Goal: Communication & Community: Answer question/provide support

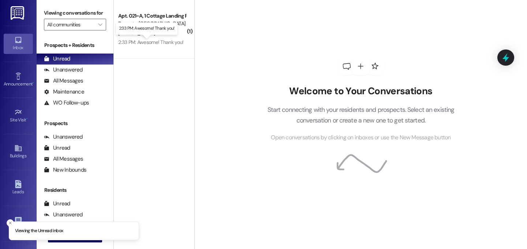
click at [160, 40] on div "2:33 PM: Awesome! Thank you! 2:33 PM: Awesome! Thank you!" at bounding box center [150, 42] width 65 height 7
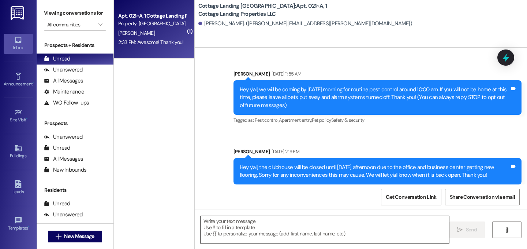
scroll to position [11833, 0]
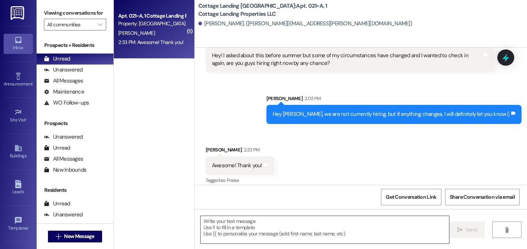
click at [251, 227] on textarea at bounding box center [325, 229] width 249 height 27
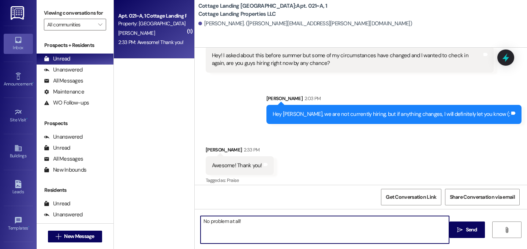
type textarea "No problem at all!"
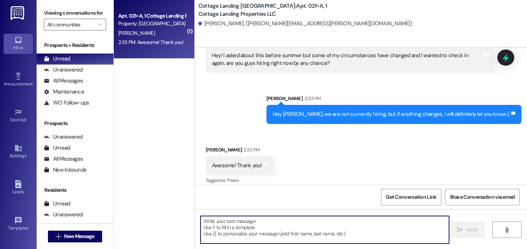
scroll to position [11833, 0]
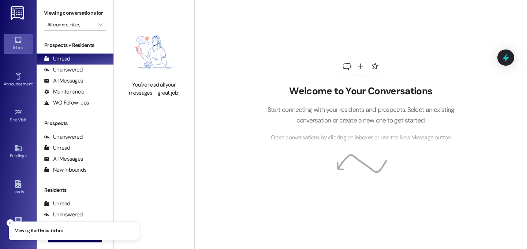
scroll to position [1, 0]
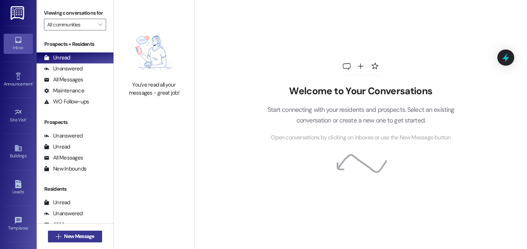
click at [71, 231] on button " New Message" at bounding box center [75, 236] width 54 height 12
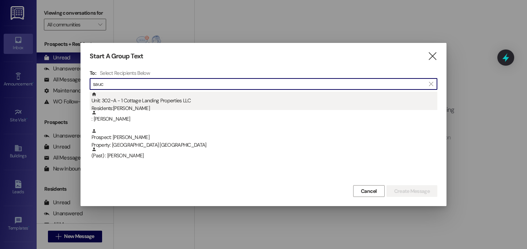
type input "sauc"
click at [146, 108] on div "Residents: Taylor Saucier" at bounding box center [265, 108] width 346 height 8
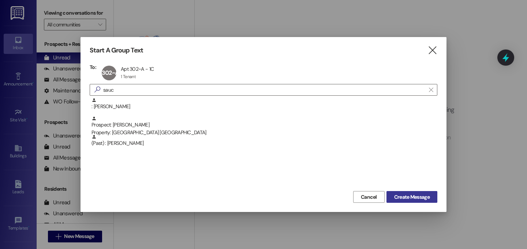
click at [432, 197] on button "Create Message" at bounding box center [412, 197] width 51 height 12
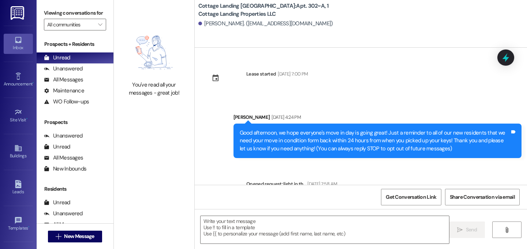
click at [235, 238] on textarea at bounding box center [325, 229] width 249 height 27
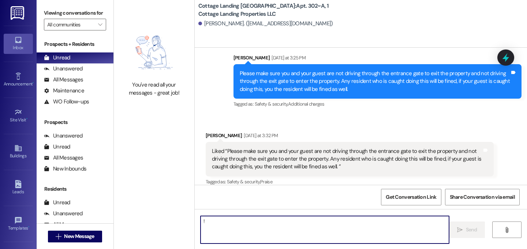
scroll to position [948, 0]
type textarea "!!"
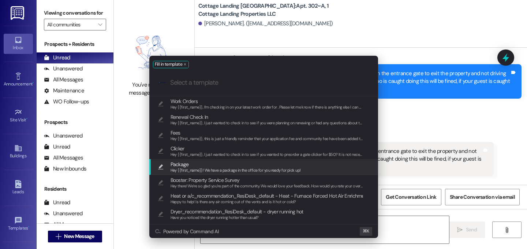
click at [190, 160] on span "Package" at bounding box center [236, 164] width 130 height 8
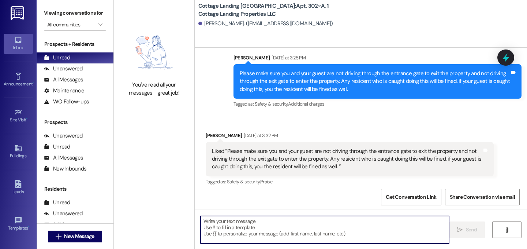
type textarea "Hey {{first_name}}! We have a package in the office for you ready for pick up!"
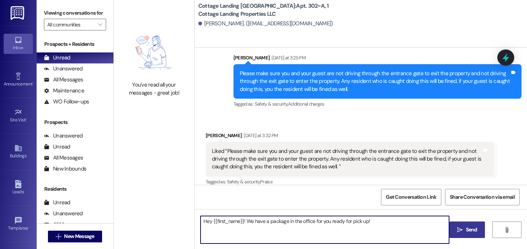
click at [472, 228] on span "Send" at bounding box center [471, 229] width 11 height 8
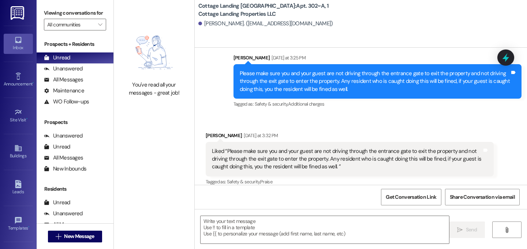
scroll to position [999, 0]
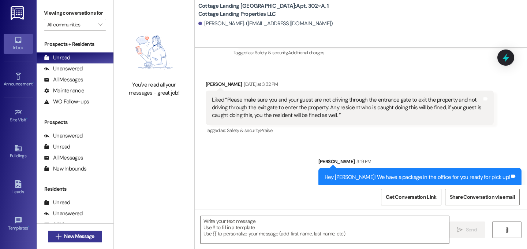
click at [92, 235] on span "New Message" at bounding box center [79, 236] width 30 height 8
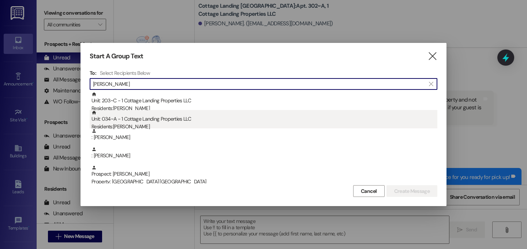
type input "braxton"
click at [186, 118] on div "Unit: 034~A - 1 Cottage Landing Properties LLC Residents: Braxton Fryoux" at bounding box center [265, 120] width 346 height 21
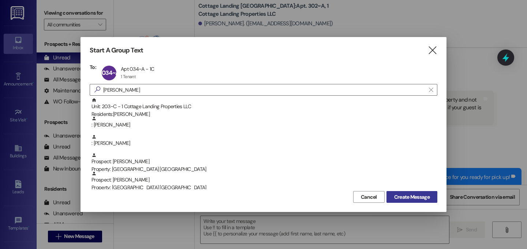
click at [409, 201] on button "Create Message" at bounding box center [412, 197] width 51 height 12
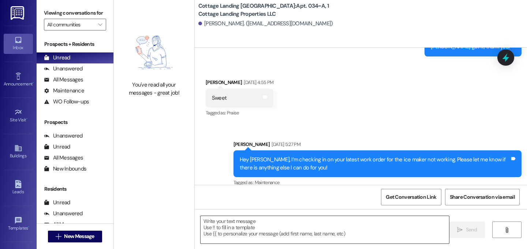
click at [223, 230] on textarea at bounding box center [325, 229] width 249 height 27
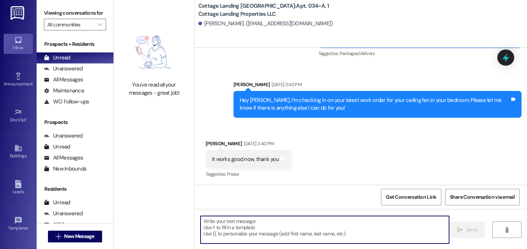
scroll to position [1462, 0]
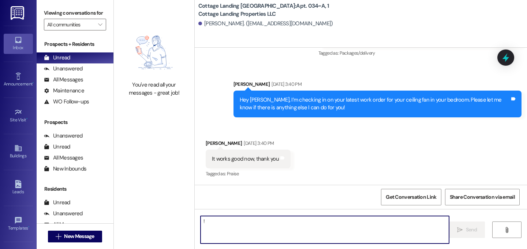
type textarea "!!"
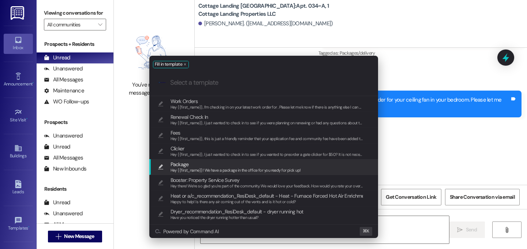
click at [191, 167] on span "Package" at bounding box center [236, 164] width 130 height 8
type textarea "Hey {{first_name}}! We have a package in the office for you ready for pick up!"
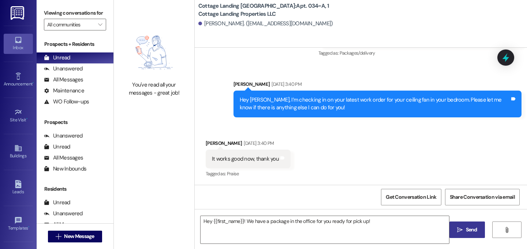
click at [469, 234] on button " Send" at bounding box center [468, 229] width 36 height 16
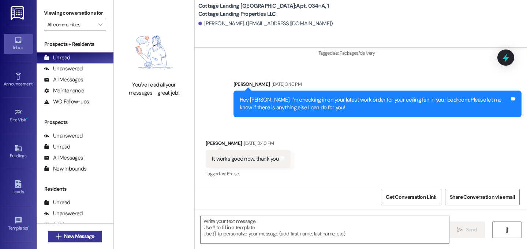
click at [78, 237] on span "New Message" at bounding box center [79, 236] width 30 height 8
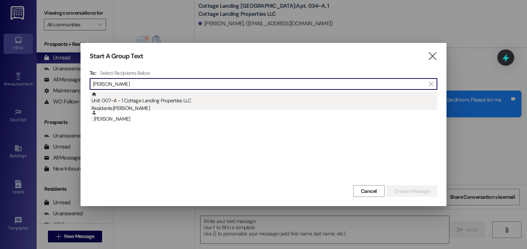
type input "cayette"
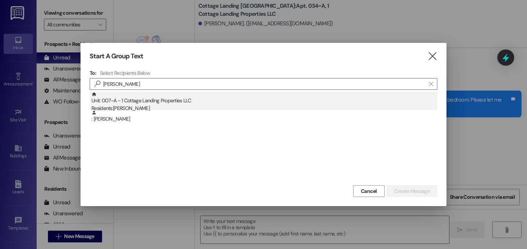
click at [156, 107] on div "Residents: Alexis Cayette" at bounding box center [265, 108] width 346 height 8
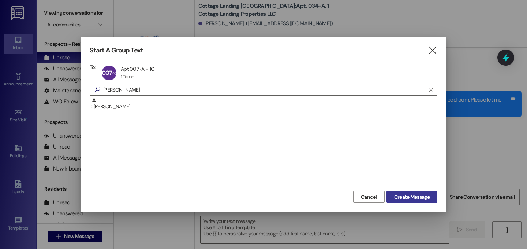
click at [414, 195] on span "Create Message" at bounding box center [412, 197] width 36 height 8
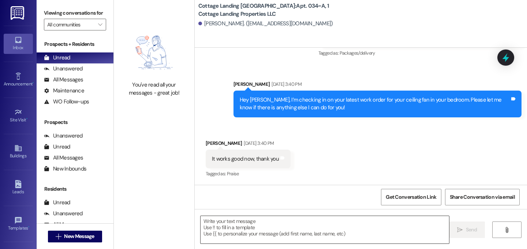
click at [308, 237] on textarea at bounding box center [325, 229] width 249 height 27
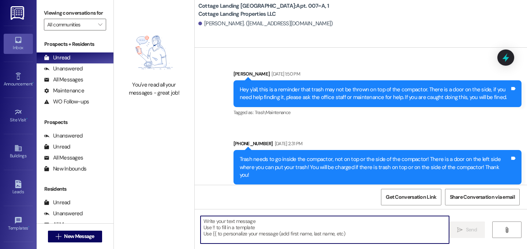
scroll to position [25176, 0]
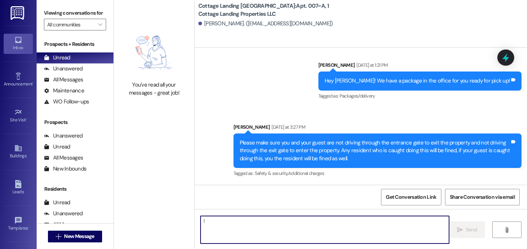
type textarea "!!"
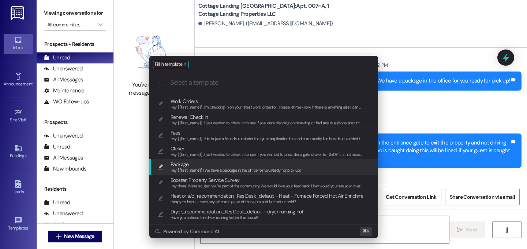
click at [214, 160] on span "Package" at bounding box center [236, 164] width 130 height 8
type textarea "Hey {{first_name}}! We have a package in the office for you ready for pick up!"
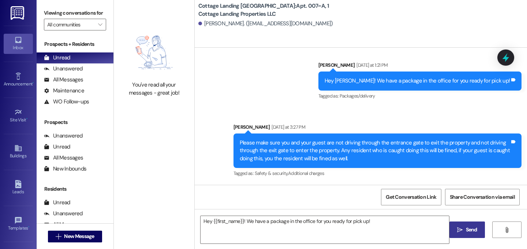
click at [470, 231] on span "Send" at bounding box center [471, 229] width 11 height 8
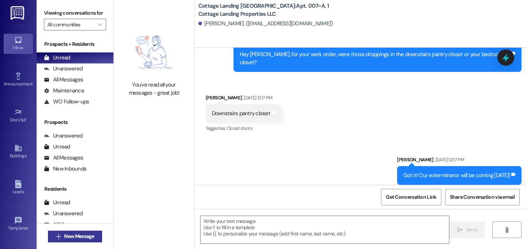
scroll to position [22722, 0]
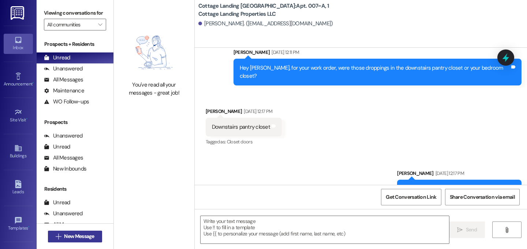
click at [77, 238] on span "New Message" at bounding box center [79, 236] width 30 height 8
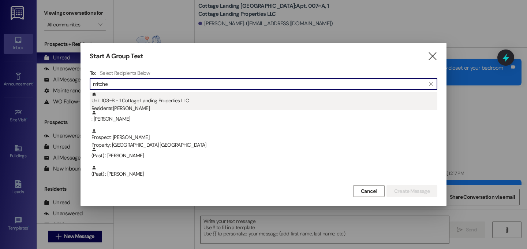
type input "mitche"
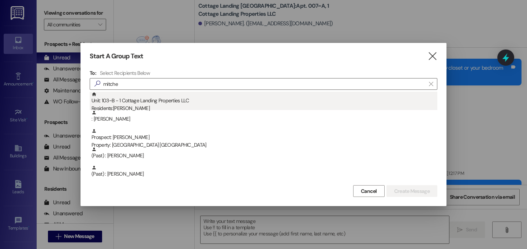
click at [164, 97] on div "Unit: 103~B - 1 Cottage Landing Properties LLC Residents: Brooke Mitchell" at bounding box center [265, 102] width 346 height 21
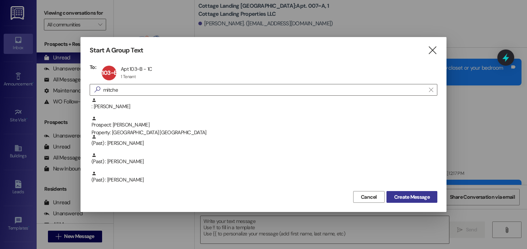
click at [418, 198] on span "Create Message" at bounding box center [412, 197] width 36 height 8
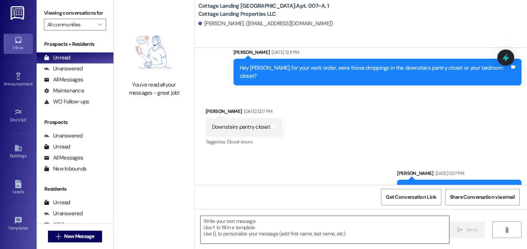
click at [263, 230] on textarea at bounding box center [325, 229] width 249 height 27
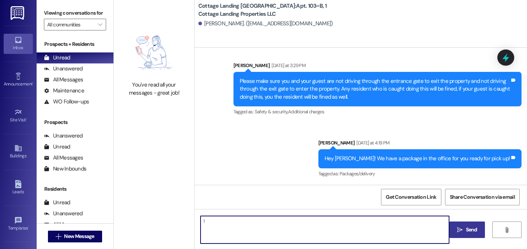
type textarea "!!"
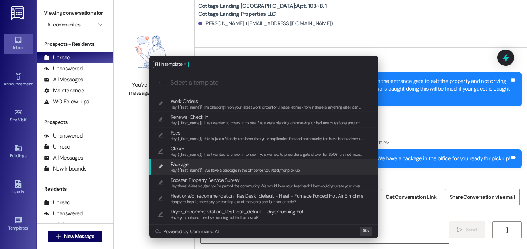
click at [205, 160] on span "Package" at bounding box center [236, 164] width 130 height 8
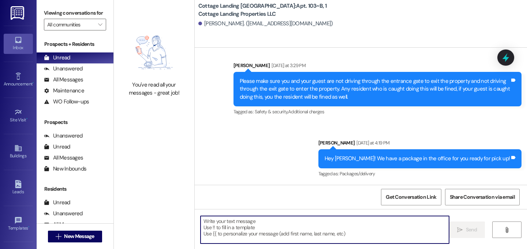
type textarea "Hey {{first_name}}! We have a package in the office for you ready for pick up!"
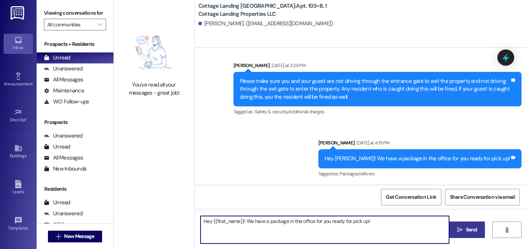
click at [476, 232] on span "Send" at bounding box center [471, 229] width 11 height 8
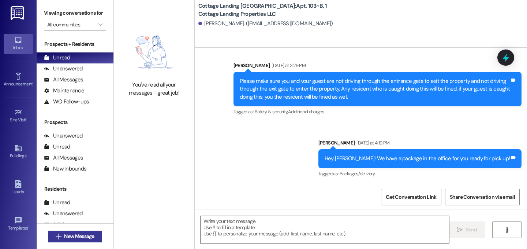
click at [96, 236] on button " New Message" at bounding box center [75, 236] width 54 height 12
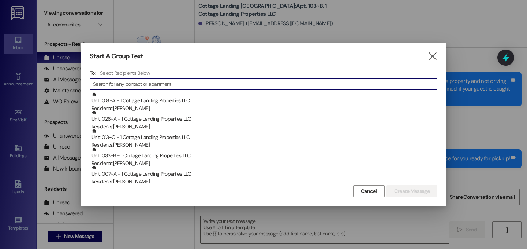
click at [434, 56] on icon "" at bounding box center [433, 56] width 10 height 8
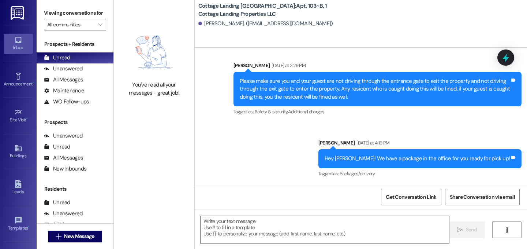
scroll to position [809, 0]
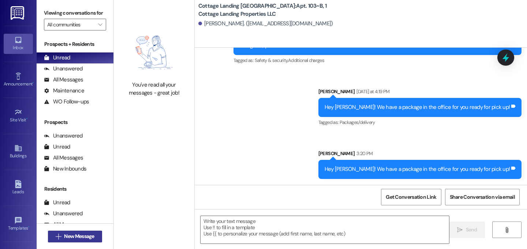
click at [80, 238] on span "New Message" at bounding box center [79, 236] width 30 height 8
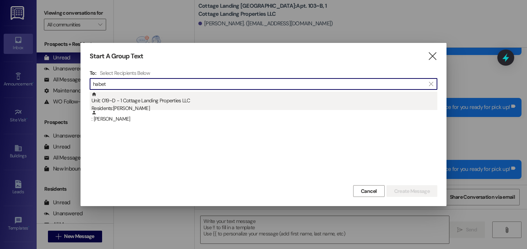
type input "habet"
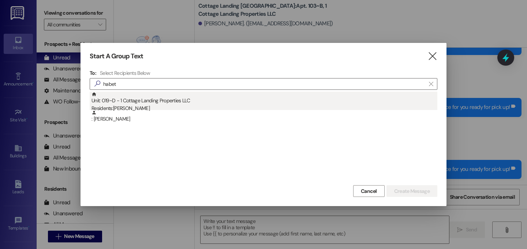
click at [135, 109] on div "Residents: Lani Habetz" at bounding box center [265, 108] width 346 height 8
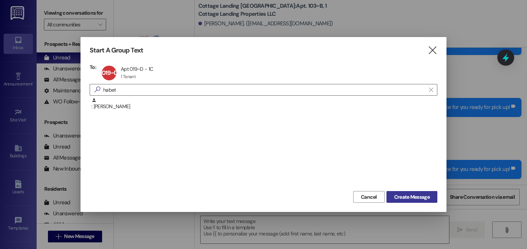
click at [414, 193] on span "Create Message" at bounding box center [412, 197] width 36 height 8
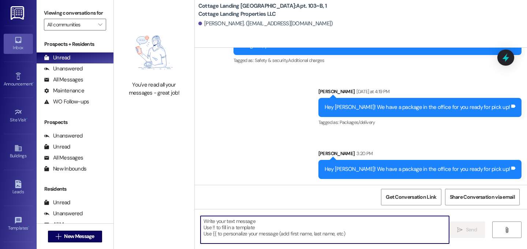
click at [372, 235] on textarea at bounding box center [325, 229] width 249 height 27
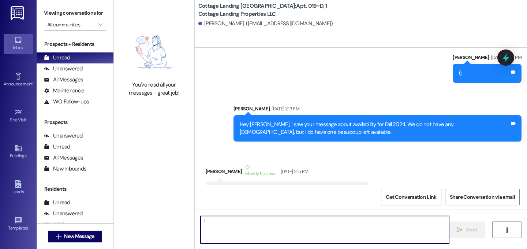
type textarea "!!"
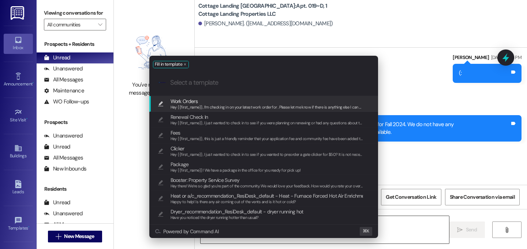
scroll to position [14628, 0]
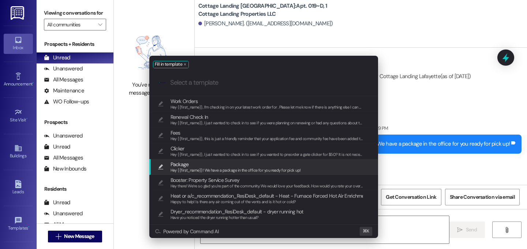
click at [215, 165] on span "Package" at bounding box center [236, 164] width 130 height 8
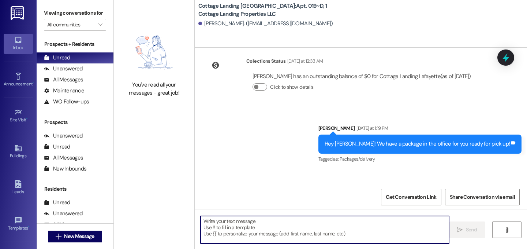
type textarea "Hey {{first_name}}! We have a package in the office for you ready for pick up!"
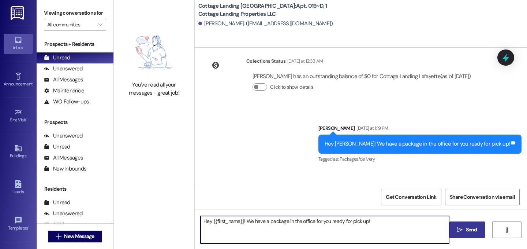
click at [473, 221] on div "Hey {{first_name}}! We have a package in the office for you ready for pick up! …" at bounding box center [361, 236] width 332 height 55
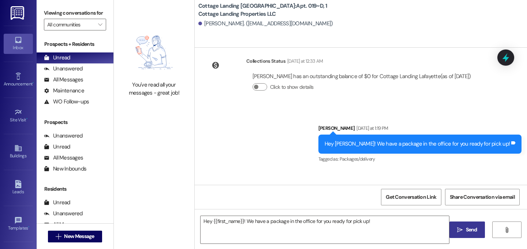
click at [478, 231] on button " Send" at bounding box center [468, 229] width 36 height 16
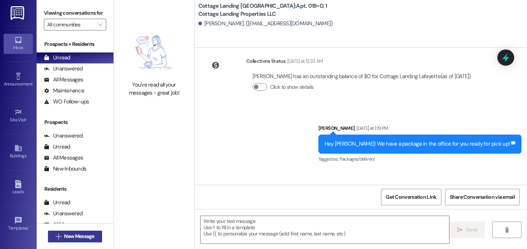
scroll to position [14551, 0]
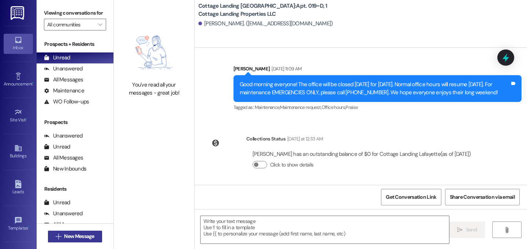
click at [89, 234] on span "New Message" at bounding box center [79, 236] width 30 height 8
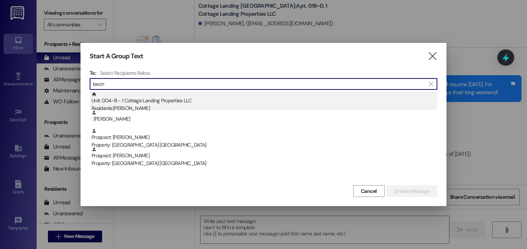
type input "becn"
click at [160, 98] on div "Unit: 004~B - 1 Cottage Landing Properties LLC Residents: Emma Becnel" at bounding box center [265, 102] width 346 height 21
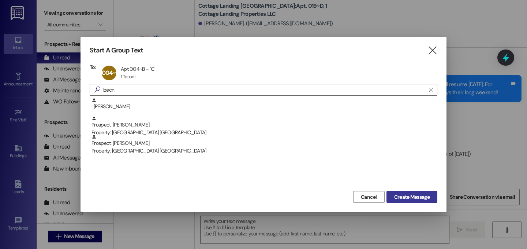
click at [409, 197] on span "Create Message" at bounding box center [412, 197] width 36 height 8
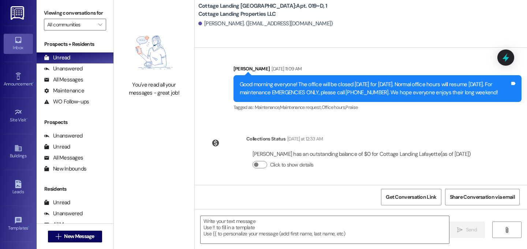
click at [274, 244] on div " Send " at bounding box center [361, 236] width 332 height 55
click at [269, 236] on textarea at bounding box center [325, 229] width 249 height 27
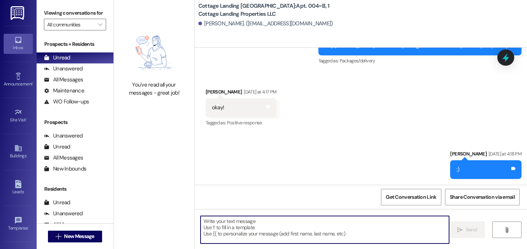
scroll to position [2730, 0]
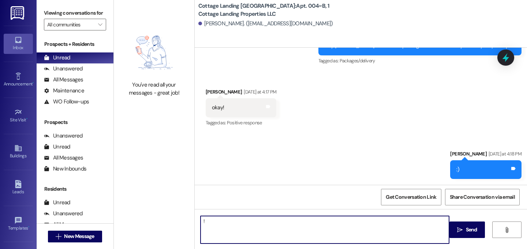
type textarea "!!"
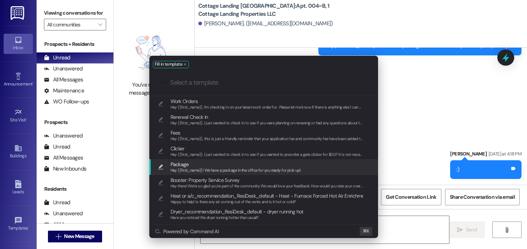
click at [194, 161] on span "Package" at bounding box center [236, 164] width 130 height 8
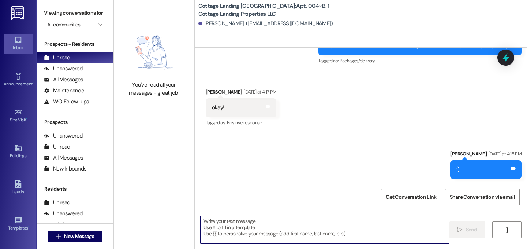
type textarea "Hey {{first_name}}! We have a package in the office for you ready for pick up!"
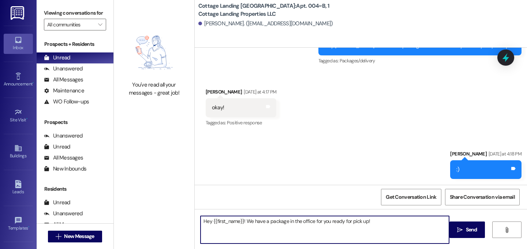
click at [459, 230] on icon "" at bounding box center [459, 230] width 5 height 6
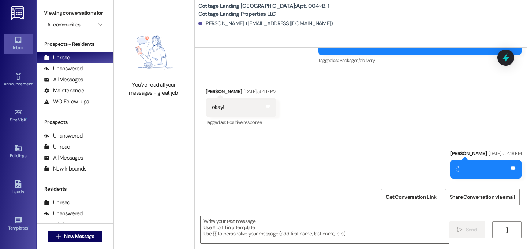
scroll to position [2726, 0]
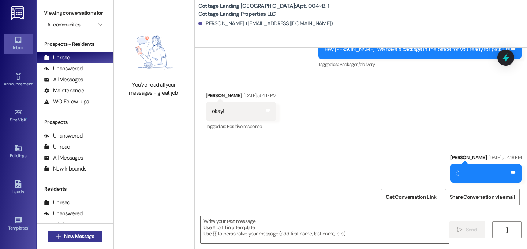
click at [71, 238] on span "New Message" at bounding box center [79, 236] width 30 height 8
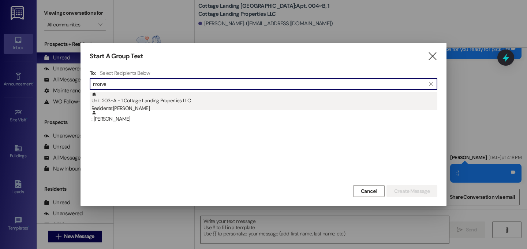
type input "morva"
click at [139, 100] on div "Unit: 203~A - 1 Cottage Landing Properties LLC Residents: Rachel Morvant" at bounding box center [265, 102] width 346 height 21
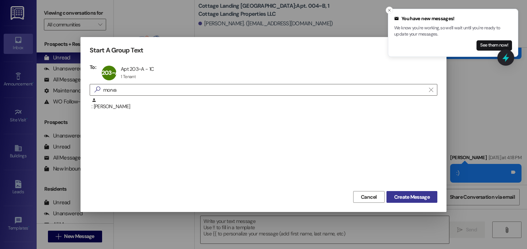
click at [407, 195] on span "Create Message" at bounding box center [412, 197] width 36 height 8
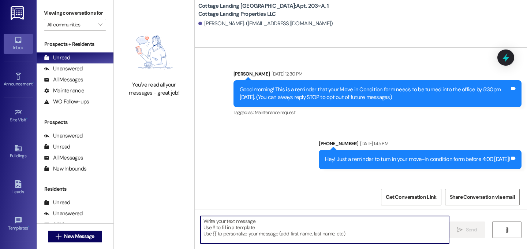
click at [272, 231] on textarea at bounding box center [325, 229] width 249 height 27
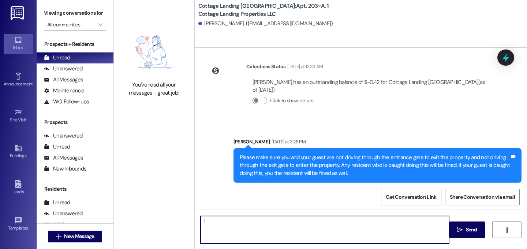
type textarea "!!"
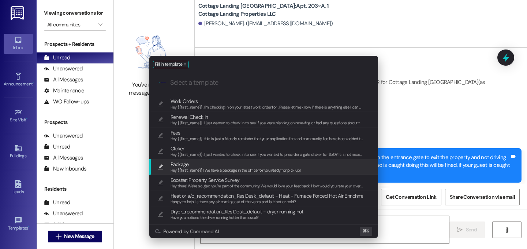
click at [204, 168] on span "Hey {{first_name}}! We have a package in the office for you ready for pick up!" at bounding box center [236, 169] width 130 height 5
type textarea "Hey {{first_name}}! We have a package in the office for you ready for pick up!"
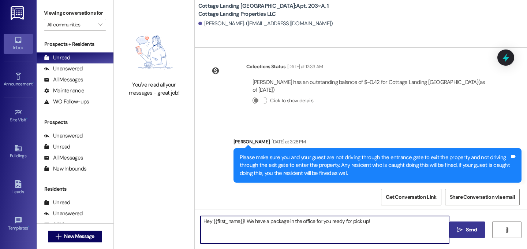
click at [460, 225] on span " Send" at bounding box center [467, 229] width 23 height 8
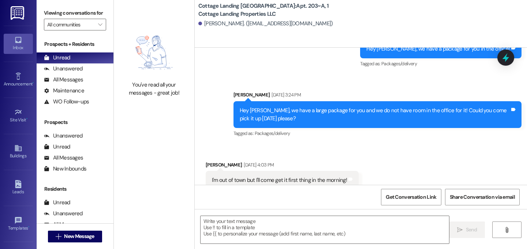
scroll to position [15985, 0]
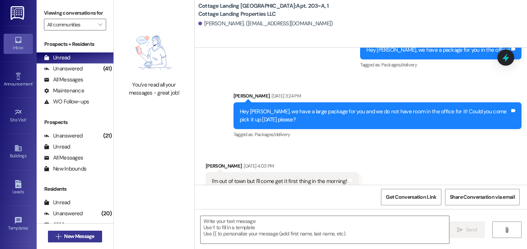
click at [81, 237] on span "New Message" at bounding box center [79, 236] width 30 height 8
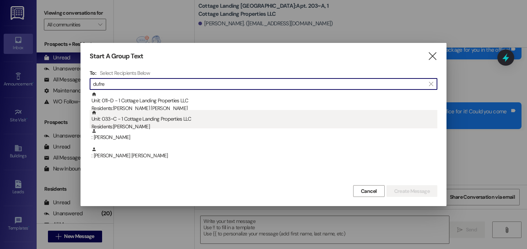
type input "dufre"
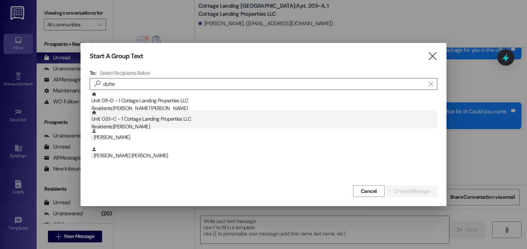
click at [220, 121] on div "Unit: 033~C - 1 Cottage Landing Properties LLC Residents: Kylie Dufrene" at bounding box center [265, 120] width 346 height 21
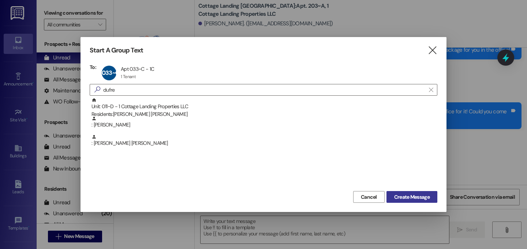
click at [420, 196] on span "Create Message" at bounding box center [412, 197] width 36 height 8
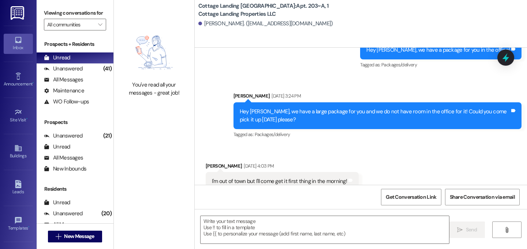
click at [327, 232] on textarea at bounding box center [325, 229] width 249 height 27
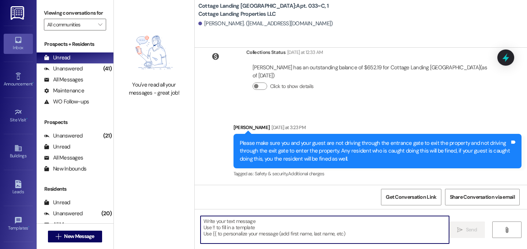
scroll to position [15275, 0]
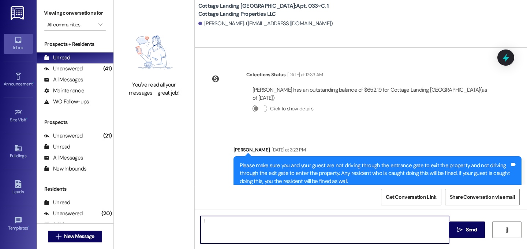
type textarea "!!"
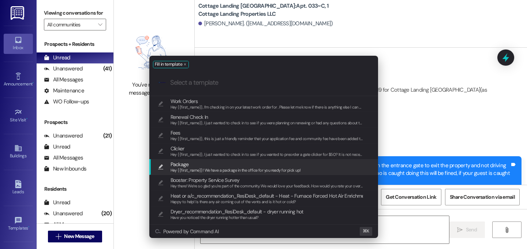
click at [302, 168] on div "Package Hey {{first_name}}! We have a package in the office for you ready for p…" at bounding box center [264, 167] width 214 height 14
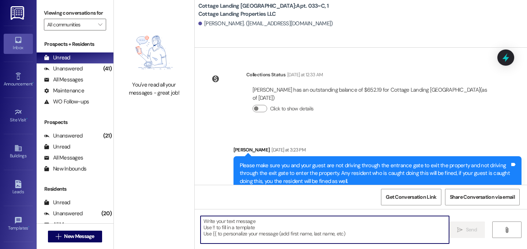
type textarea "Hey {{first_name}}! We have a package in the office for you ready for pick up!"
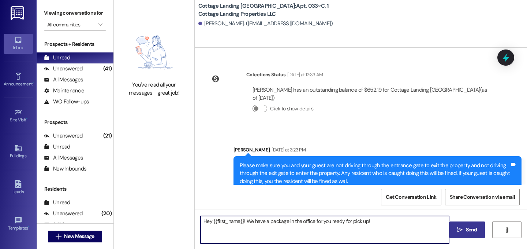
click at [465, 231] on span "Send" at bounding box center [472, 229] width 14 height 8
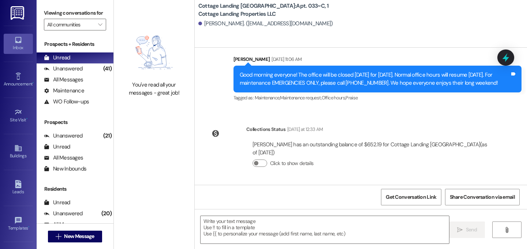
scroll to position [15326, 0]
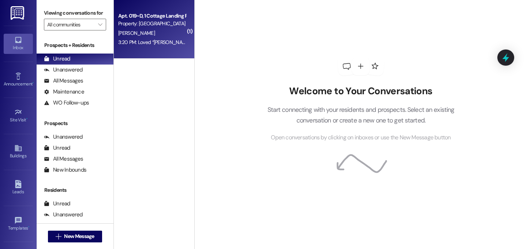
click at [167, 29] on div "[PERSON_NAME]" at bounding box center [152, 33] width 69 height 9
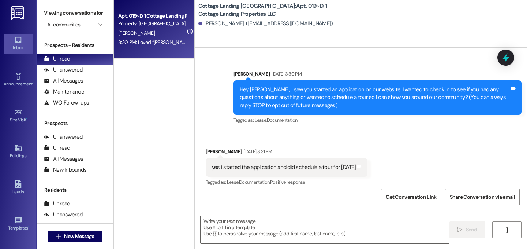
scroll to position [14752, 0]
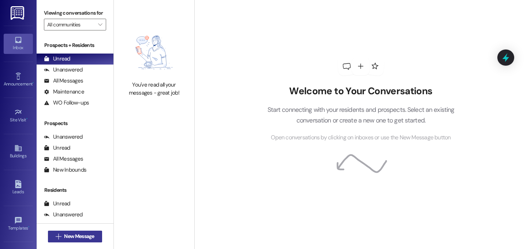
click at [78, 237] on span "New Message" at bounding box center [79, 236] width 30 height 8
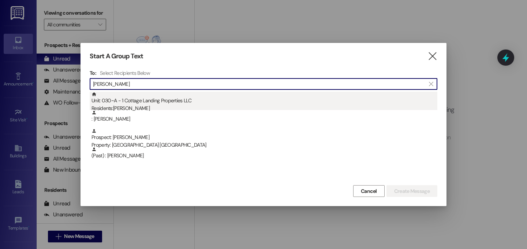
type input "macey"
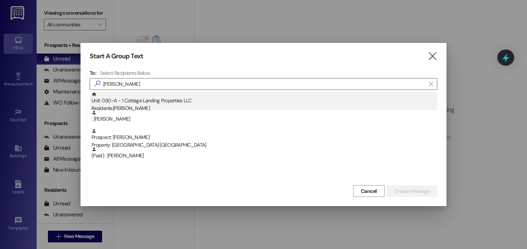
click at [165, 99] on div "Unit: 030~A - 1 Cottage Landing Properties LLC Residents: Macey Hebert" at bounding box center [265, 102] width 346 height 21
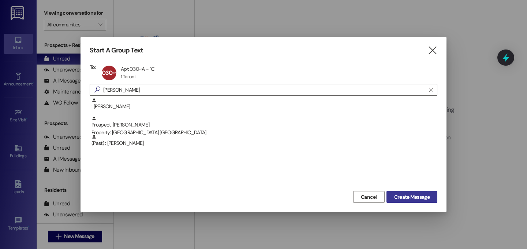
click at [419, 195] on span "Create Message" at bounding box center [412, 197] width 36 height 8
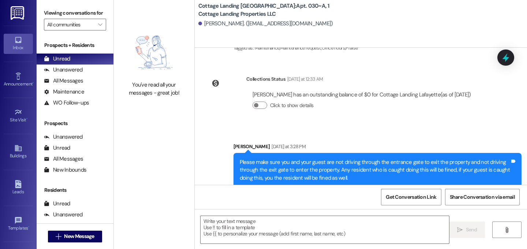
scroll to position [707, 0]
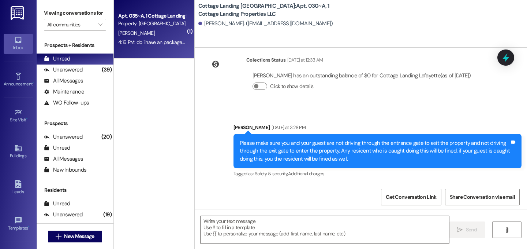
click at [171, 55] on div "Apt. 035~A, 1 Cottage Landing Properties LLC Property: Cottage Landing Lafayett…" at bounding box center [154, 29] width 81 height 59
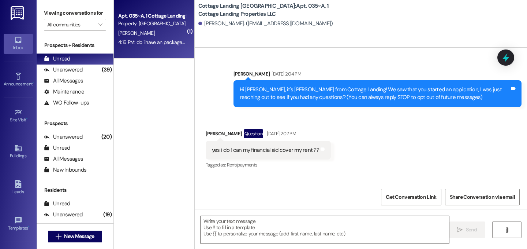
scroll to position [28123, 0]
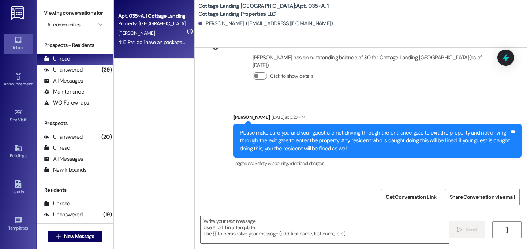
click at [339, 227] on textarea at bounding box center [325, 229] width 249 height 27
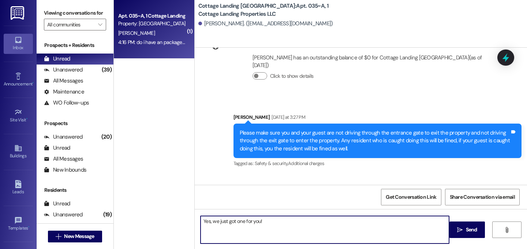
type textarea "Yes, we just got one for you!"
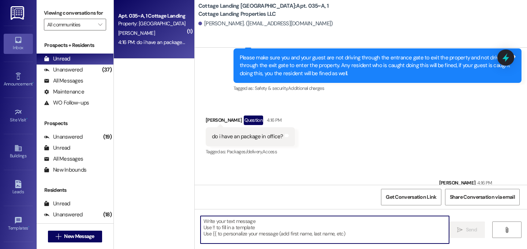
scroll to position [28225, 0]
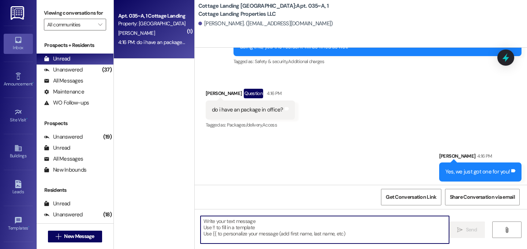
click at [355, 236] on textarea at bounding box center [325, 229] width 249 height 27
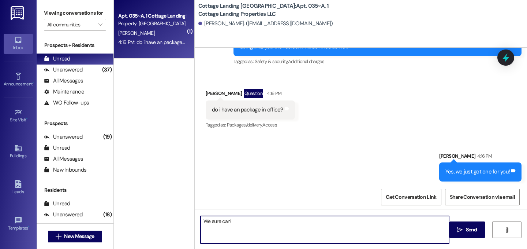
type textarea "We sure can!"
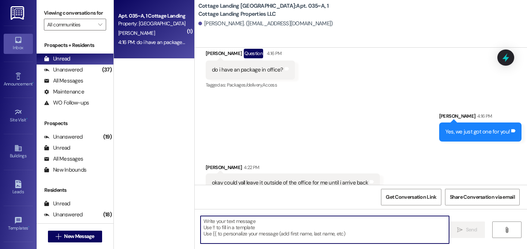
scroll to position [28276, 0]
